Goal: Navigation & Orientation: Go to known website

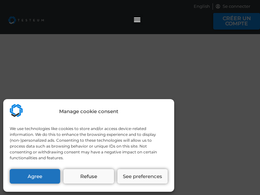
select select "US"
